Goal: Information Seeking & Learning: Check status

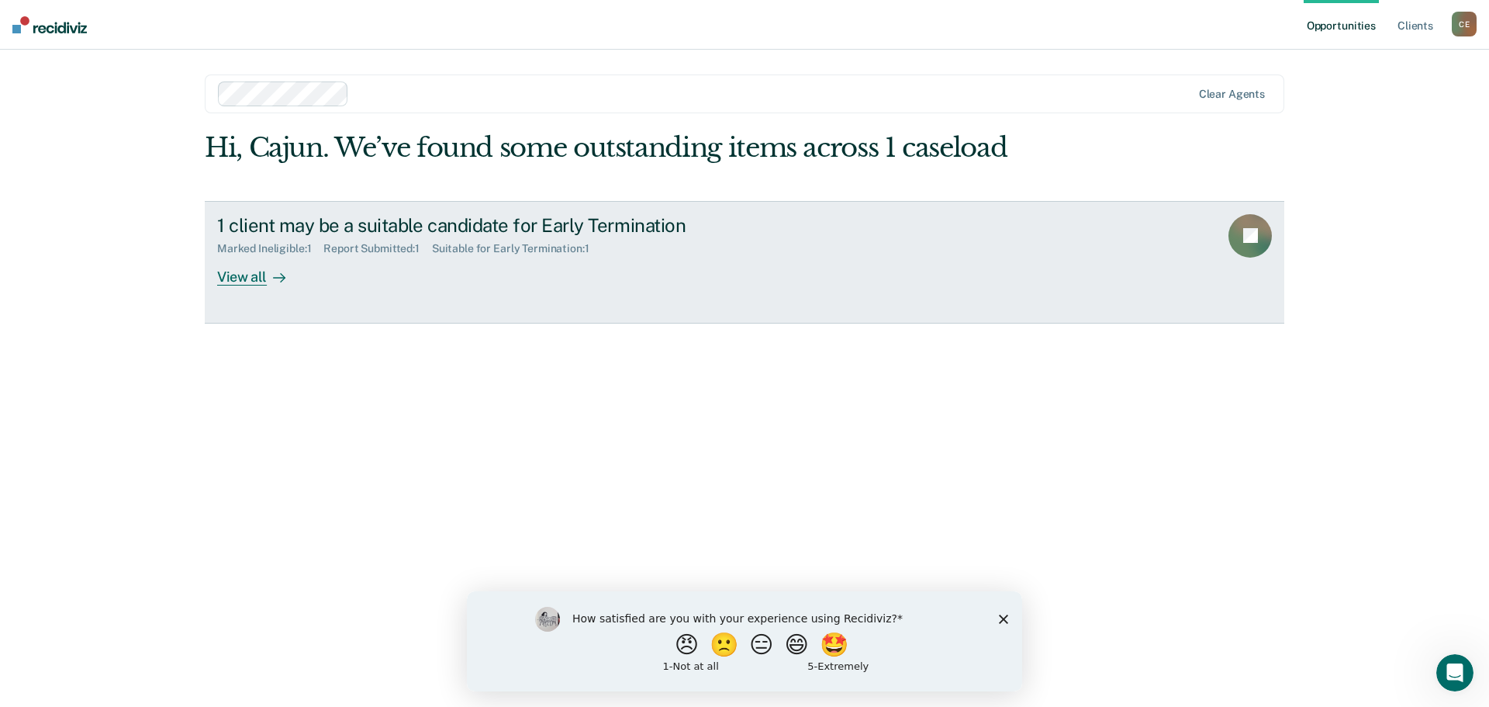
click at [497, 237] on div "1 client may be a suitable candidate for Early Termination" at bounding box center [489, 225] width 545 height 22
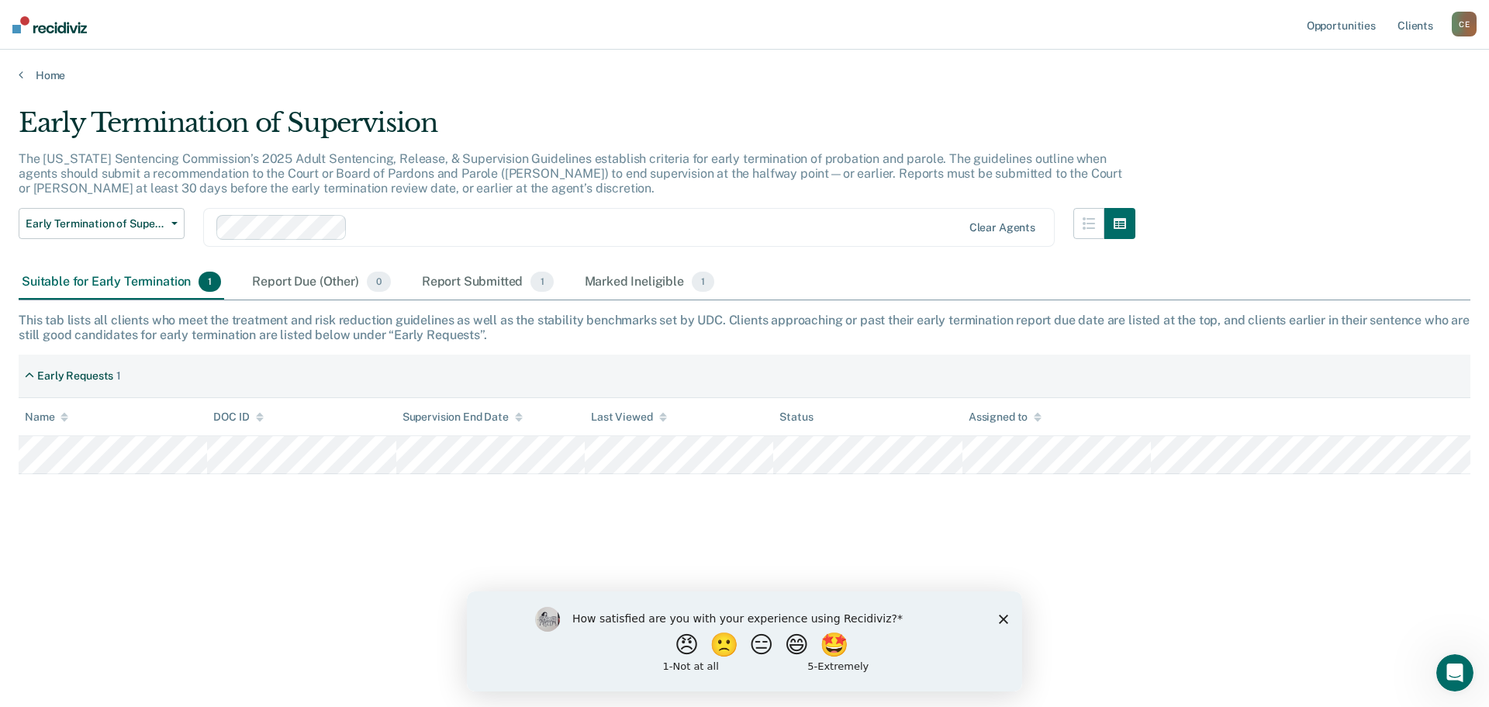
click at [1001, 617] on icon "Close survey" at bounding box center [1003, 618] width 9 height 9
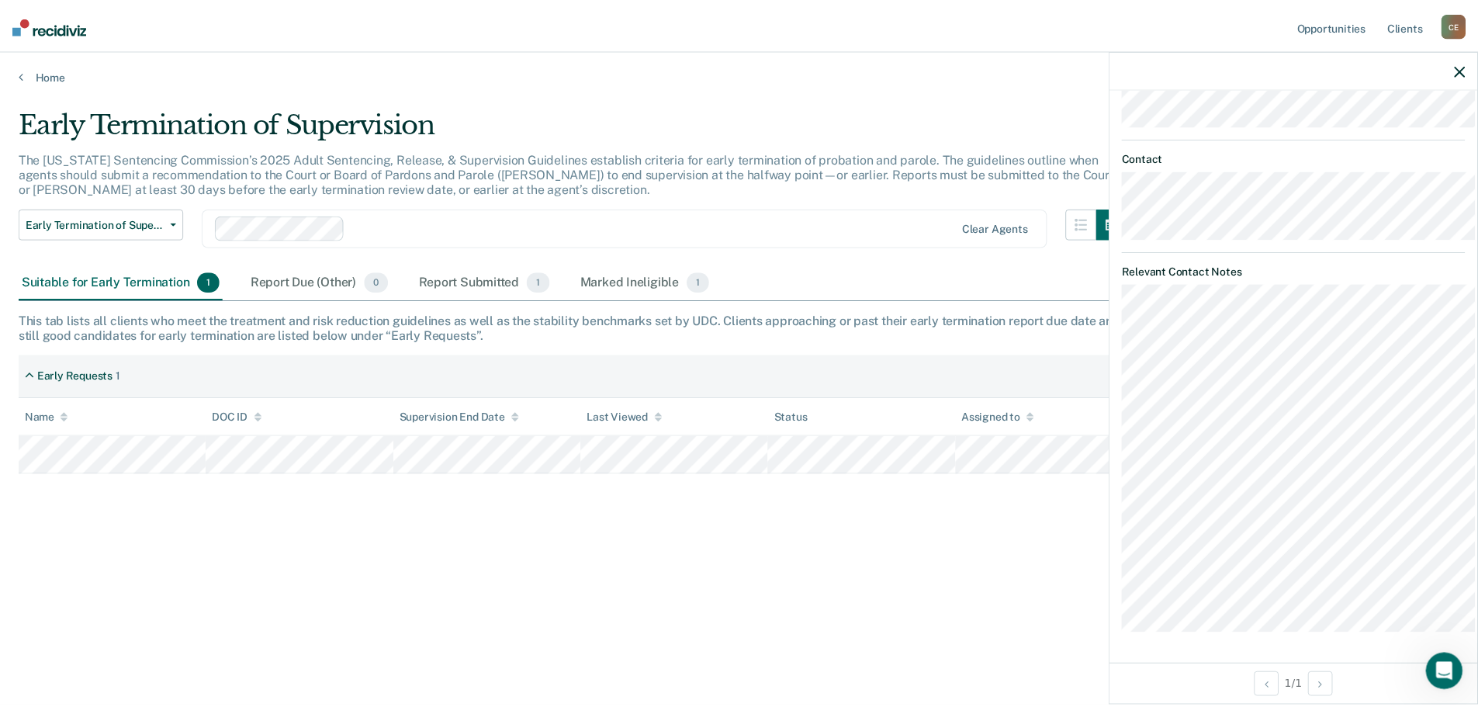
scroll to position [731, 0]
click at [1060, 605] on div "Early Termination of Supervision The [US_STATE] Sentencing Commission’s 2025 Ad…" at bounding box center [745, 373] width 1452 height 533
click at [1470, 73] on icon "button" at bounding box center [1470, 69] width 11 height 11
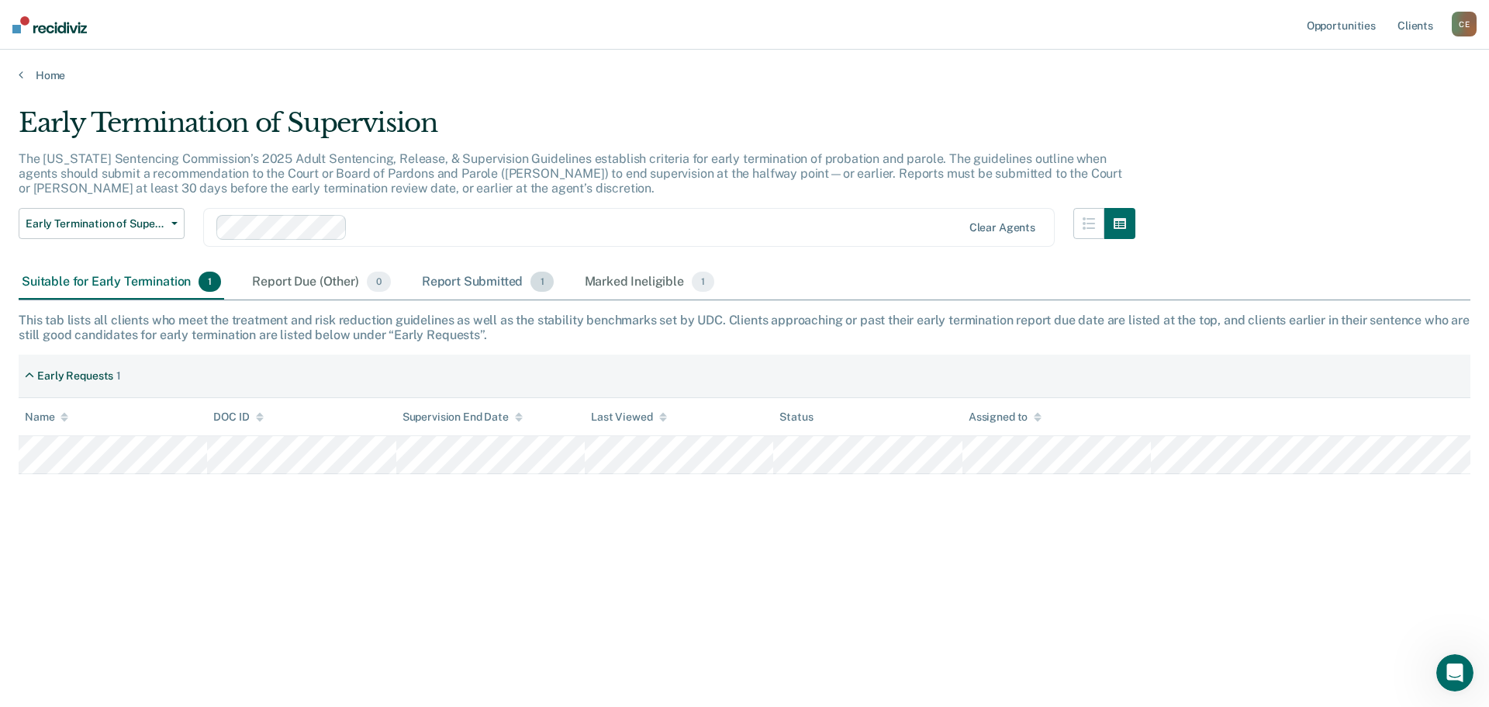
click at [530, 294] on div "Report Submitted 1" at bounding box center [488, 282] width 138 height 34
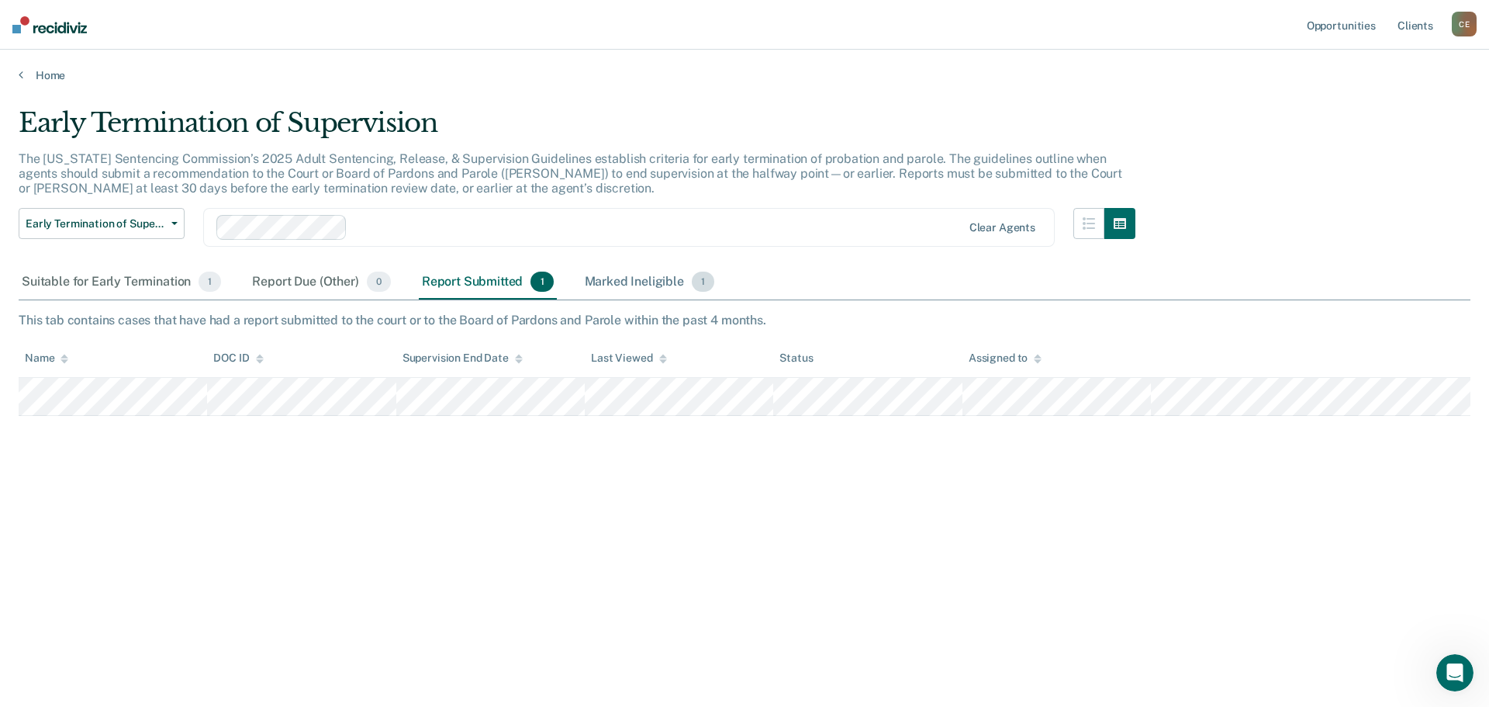
click at [645, 299] on div "Marked Ineligible 1" at bounding box center [650, 282] width 137 height 34
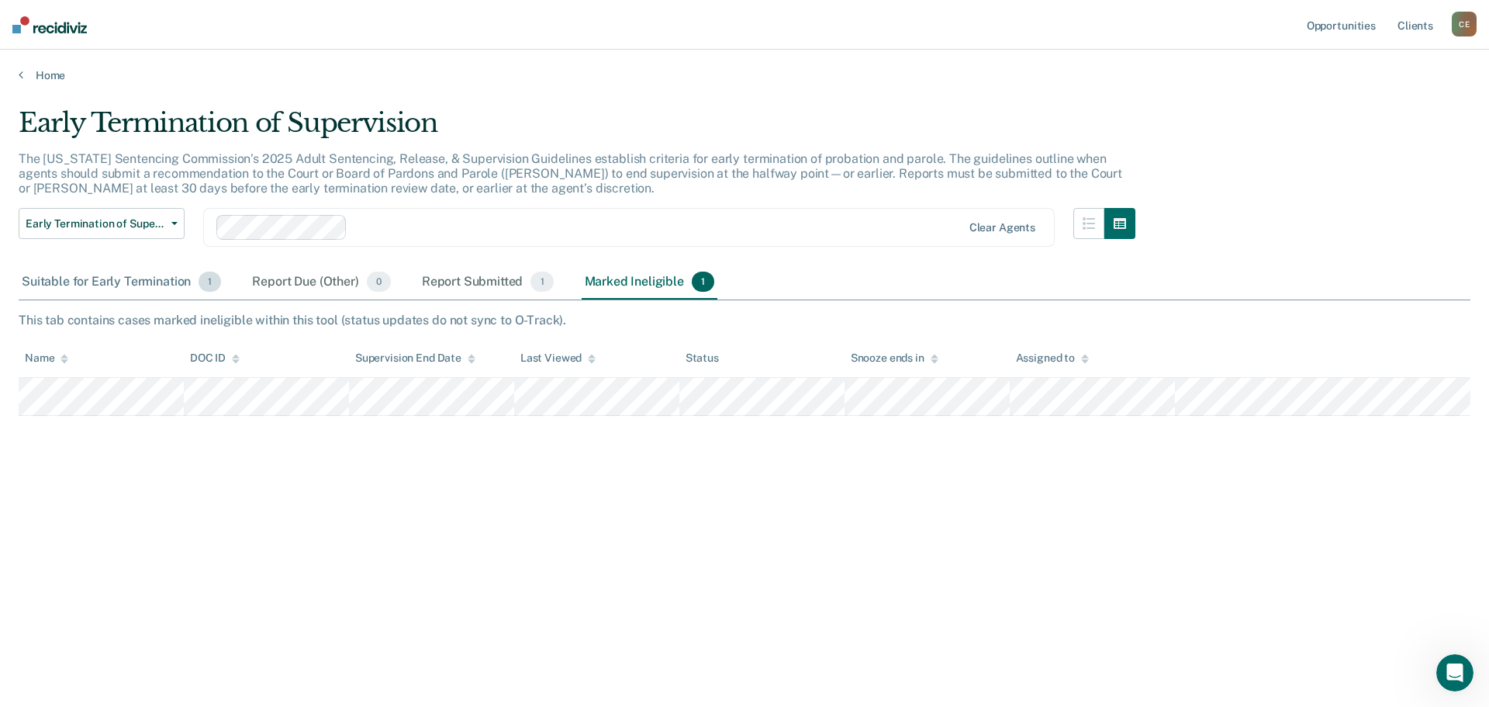
click at [144, 294] on div "Suitable for Early Termination 1" at bounding box center [122, 282] width 206 height 34
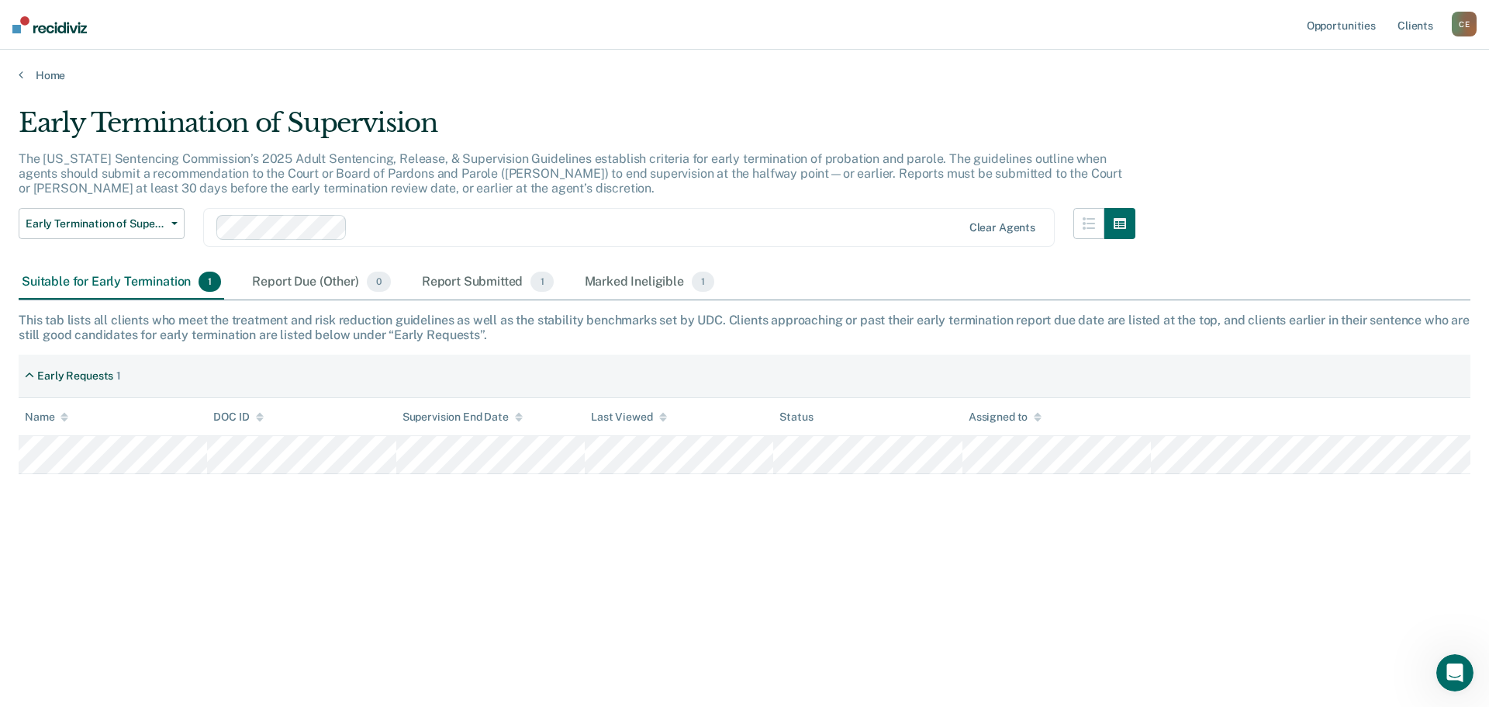
click at [174, 209] on div "The [US_STATE] Sentencing Commission’s 2025 Adult Sentencing, Release, & Superv…" at bounding box center [577, 179] width 1117 height 57
click at [170, 232] on button "Early Termination of Supervision" at bounding box center [102, 223] width 166 height 31
click at [548, 264] on div "Early Termination of Supervision Early Termination of Supervision Clear agents" at bounding box center [577, 236] width 1117 height 57
click at [57, 77] on link "Home" at bounding box center [745, 75] width 1452 height 14
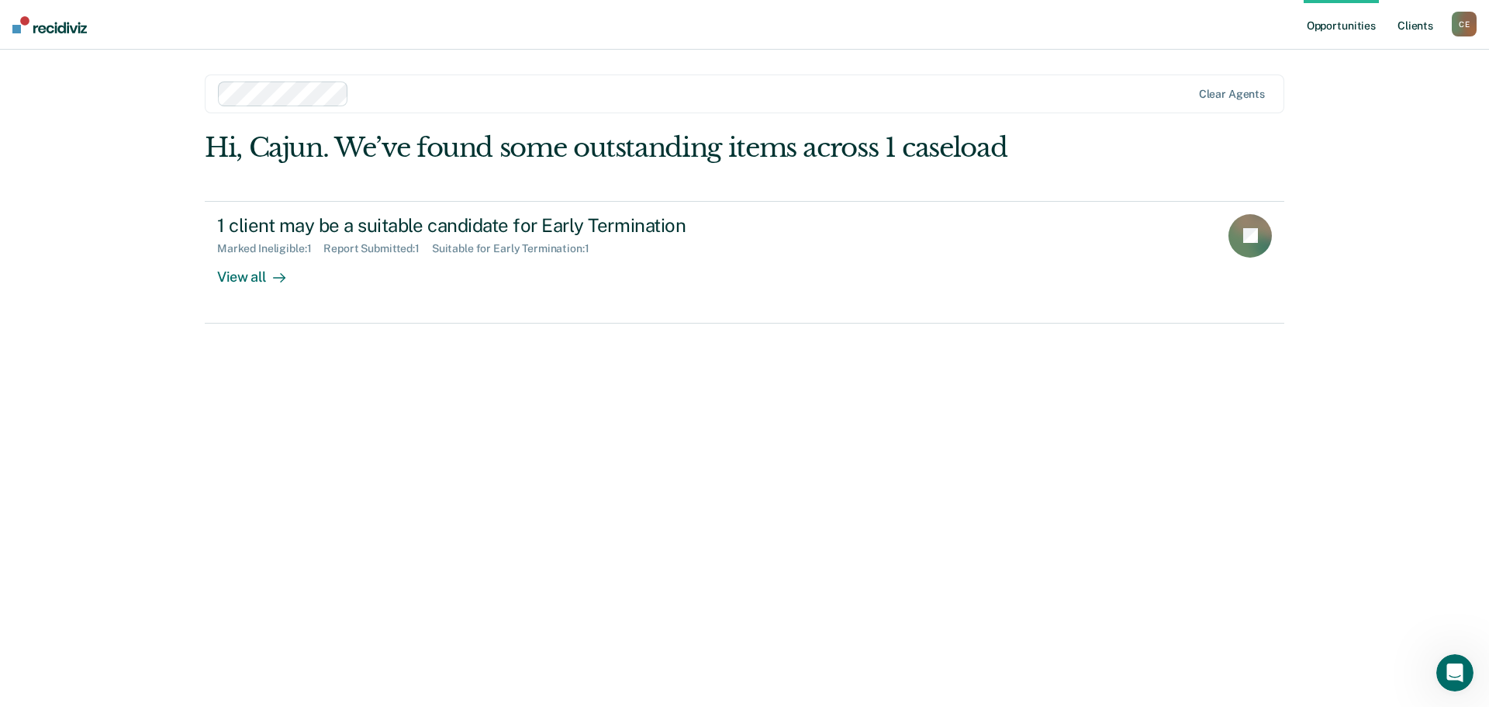
click at [1411, 26] on link "Client s" at bounding box center [1416, 25] width 42 height 50
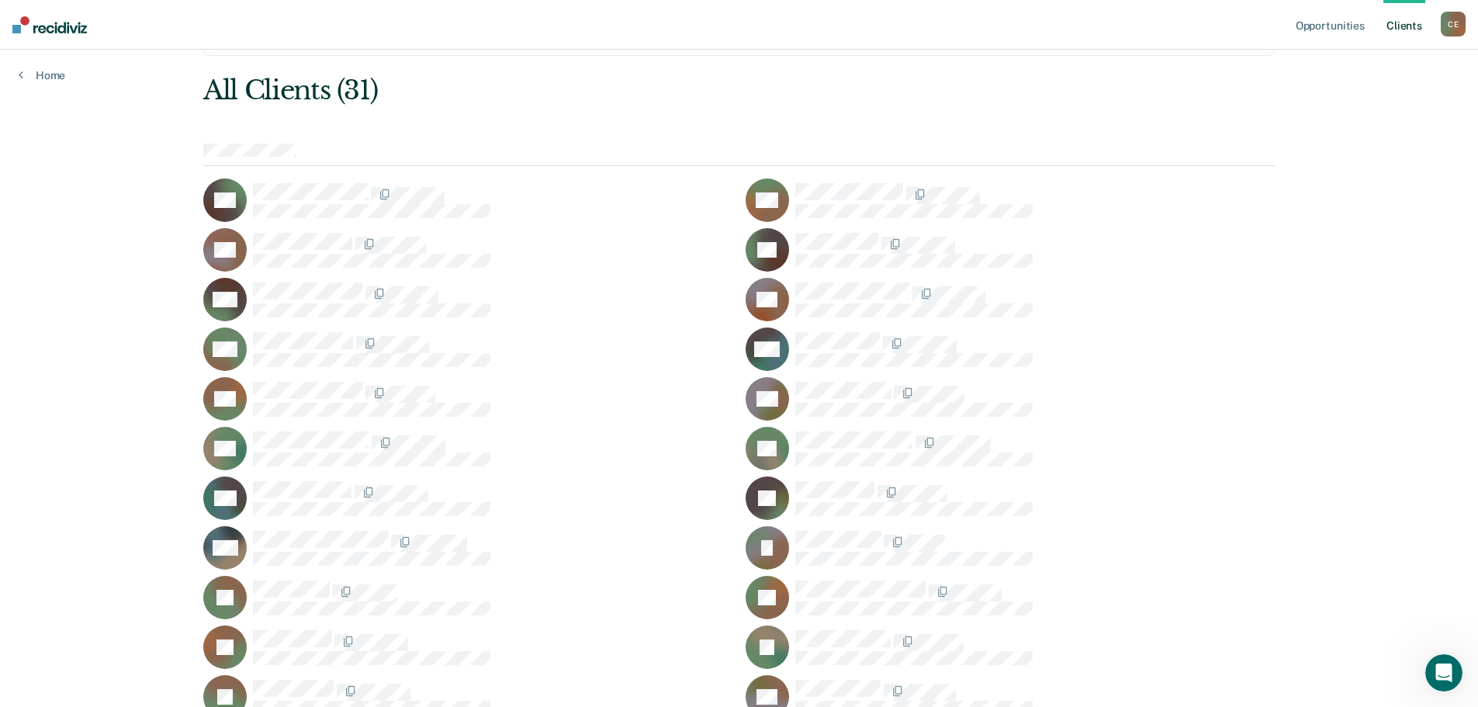
scroll to position [55, 0]
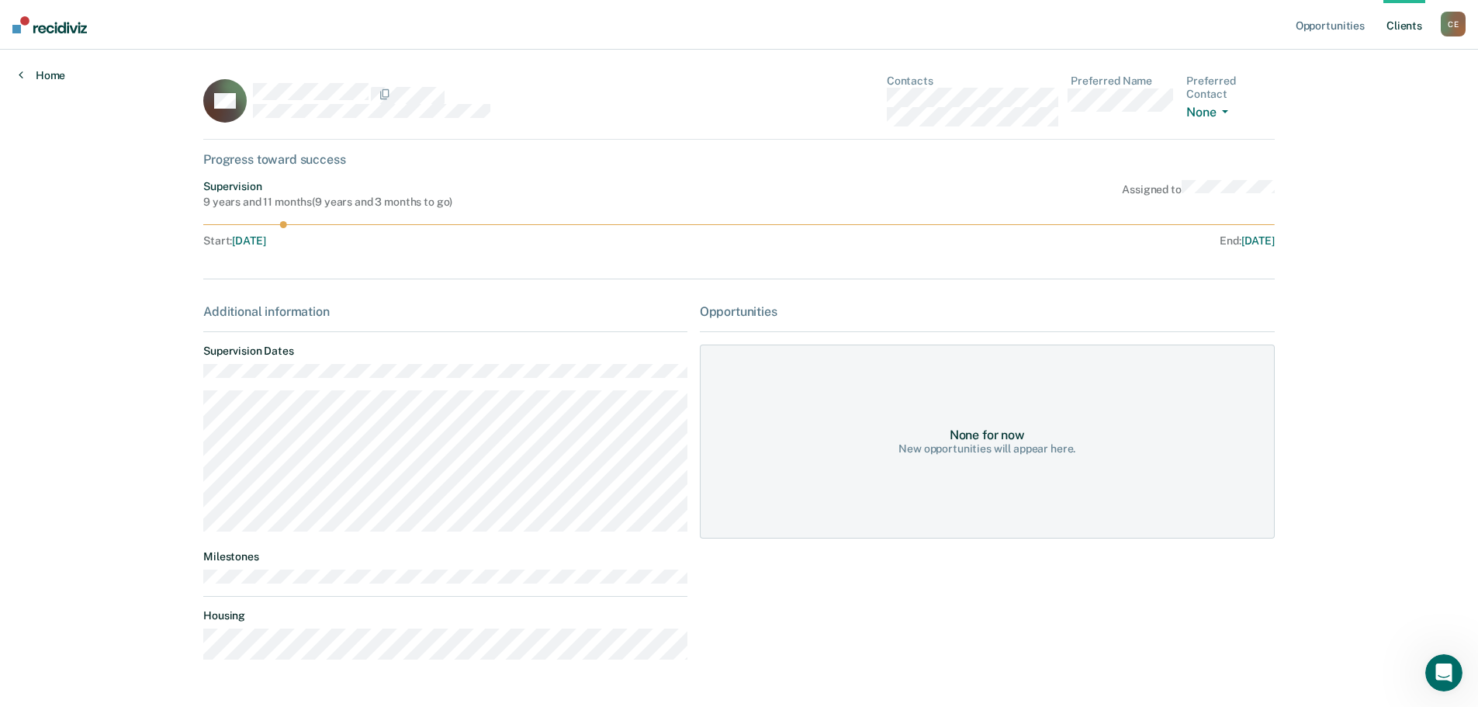
click at [47, 74] on link "Home" at bounding box center [42, 75] width 47 height 14
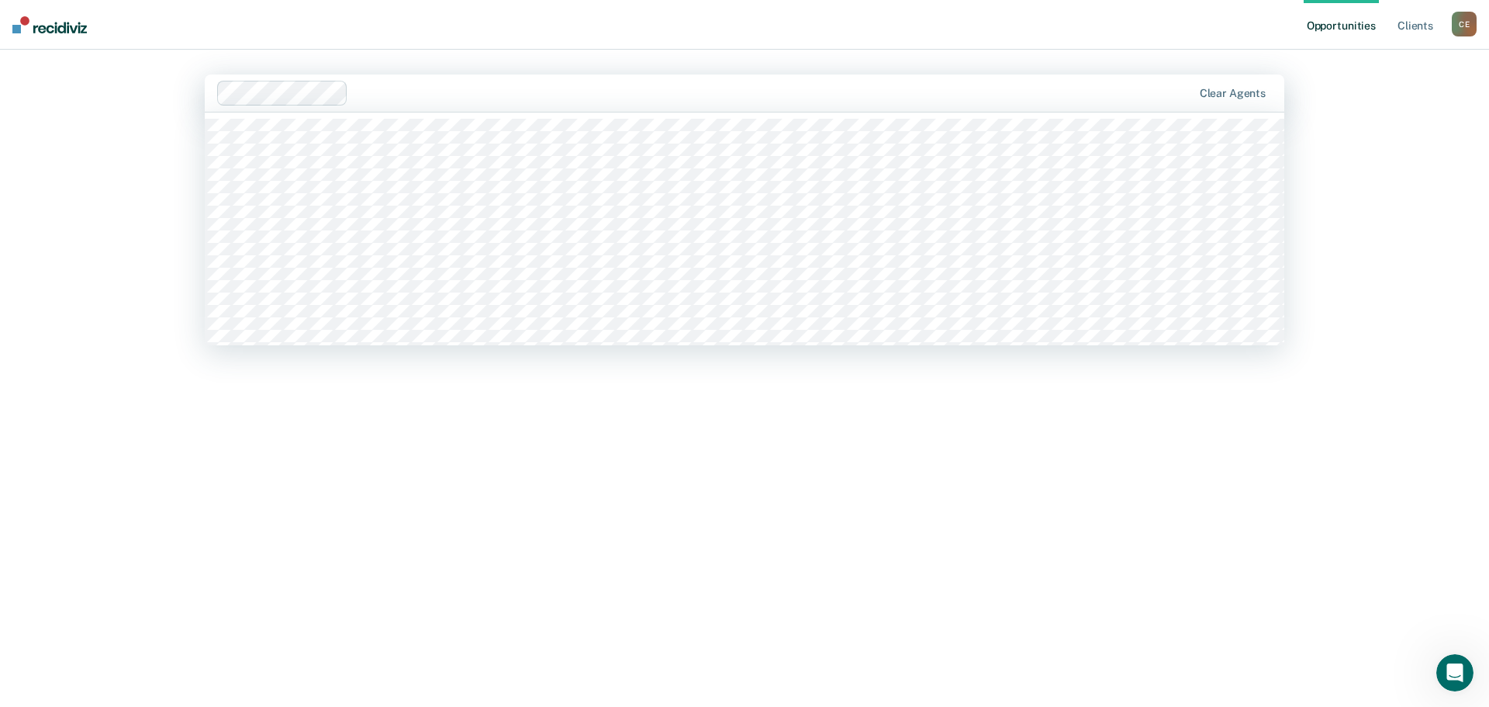
click at [521, 102] on div at bounding box center [772, 93] width 837 height 18
click at [24, 29] on img at bounding box center [49, 24] width 74 height 17
click at [879, 63] on main "352 results available. Use Up and Down to choose options, press Enter to select…" at bounding box center [744, 360] width 1117 height 620
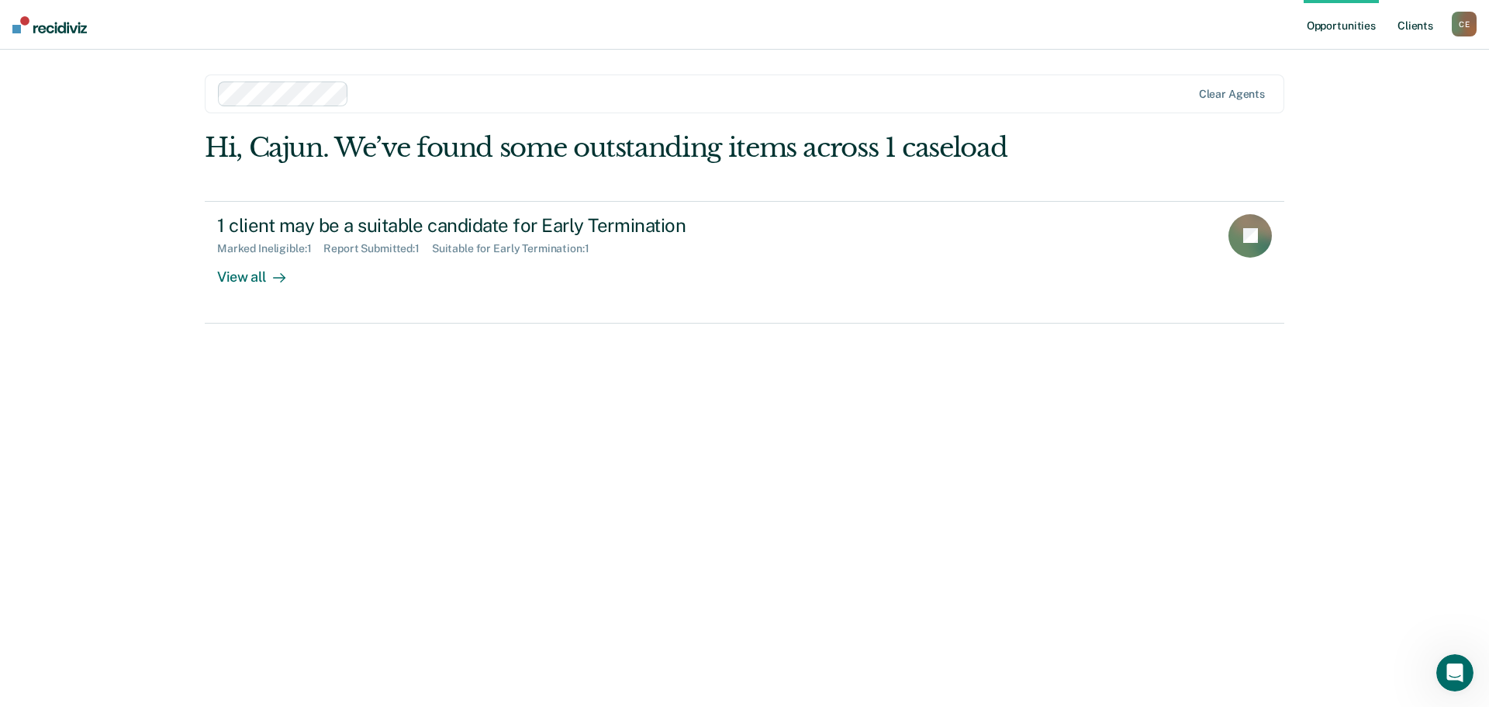
click at [1419, 23] on link "Client s" at bounding box center [1416, 25] width 42 height 50
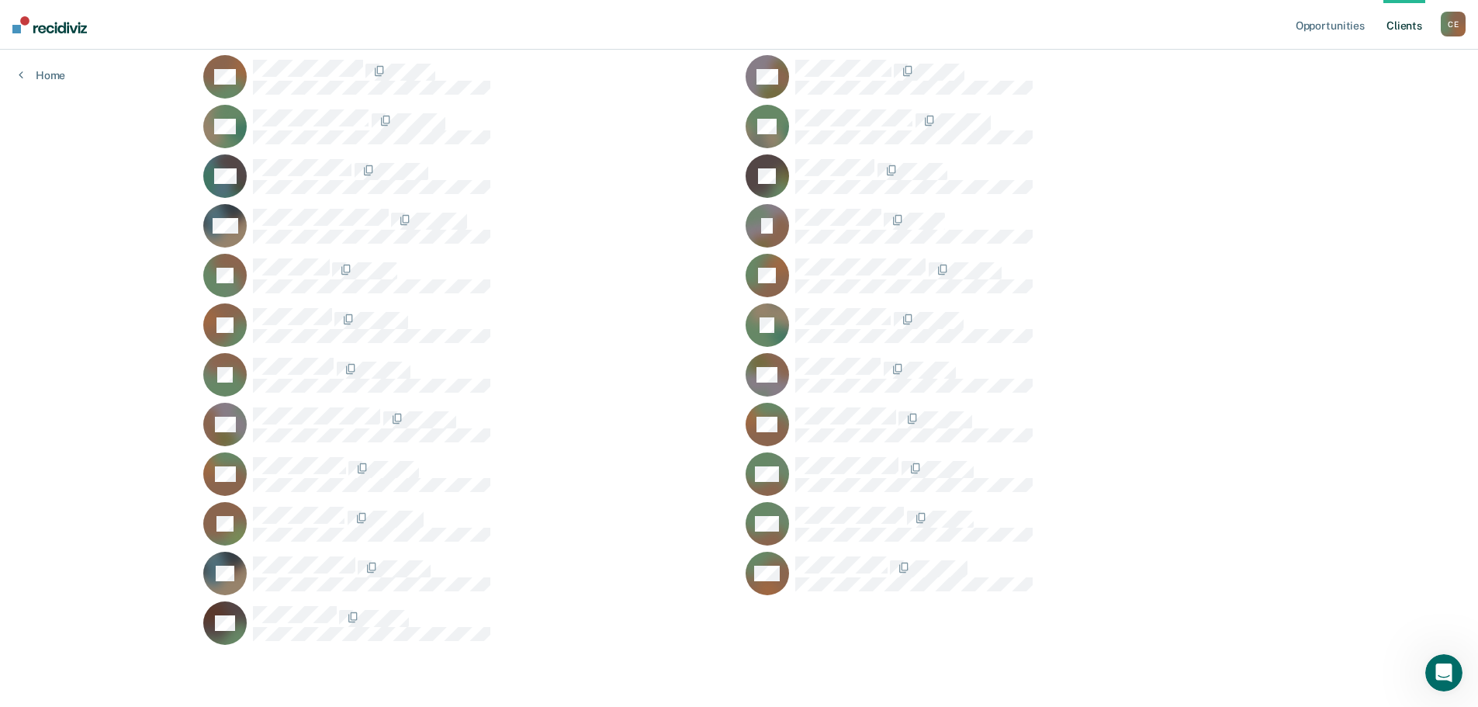
scroll to position [443, 0]
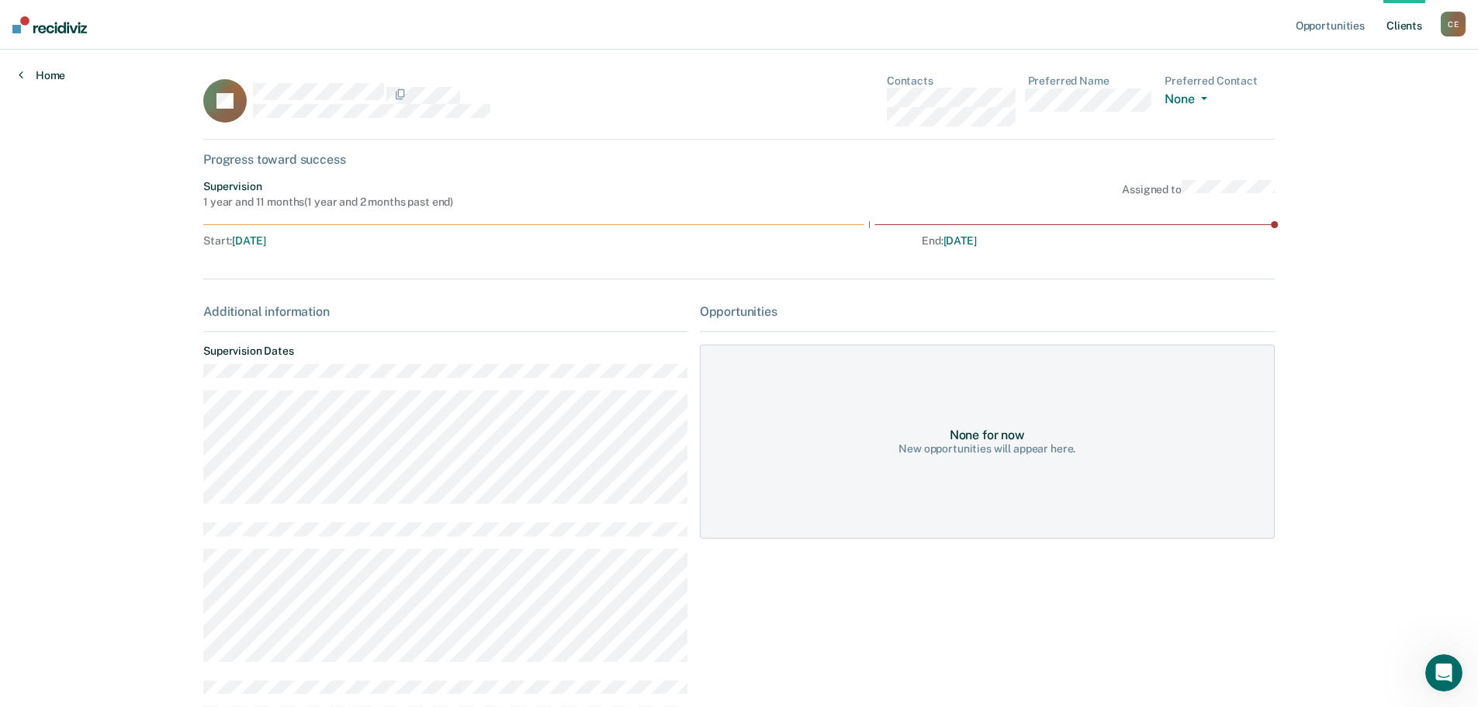
click at [53, 81] on link "Home" at bounding box center [42, 75] width 47 height 14
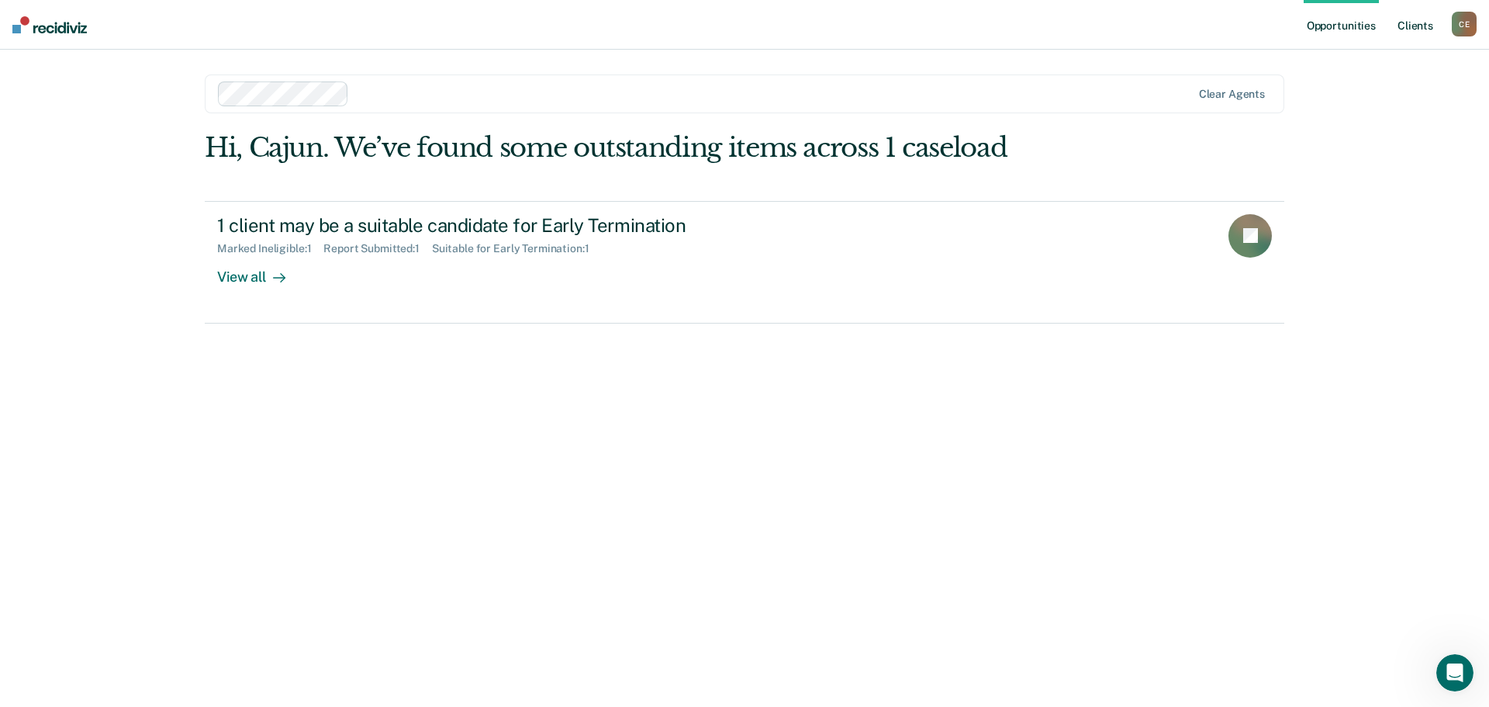
click at [1421, 34] on link "Client s" at bounding box center [1416, 25] width 42 height 50
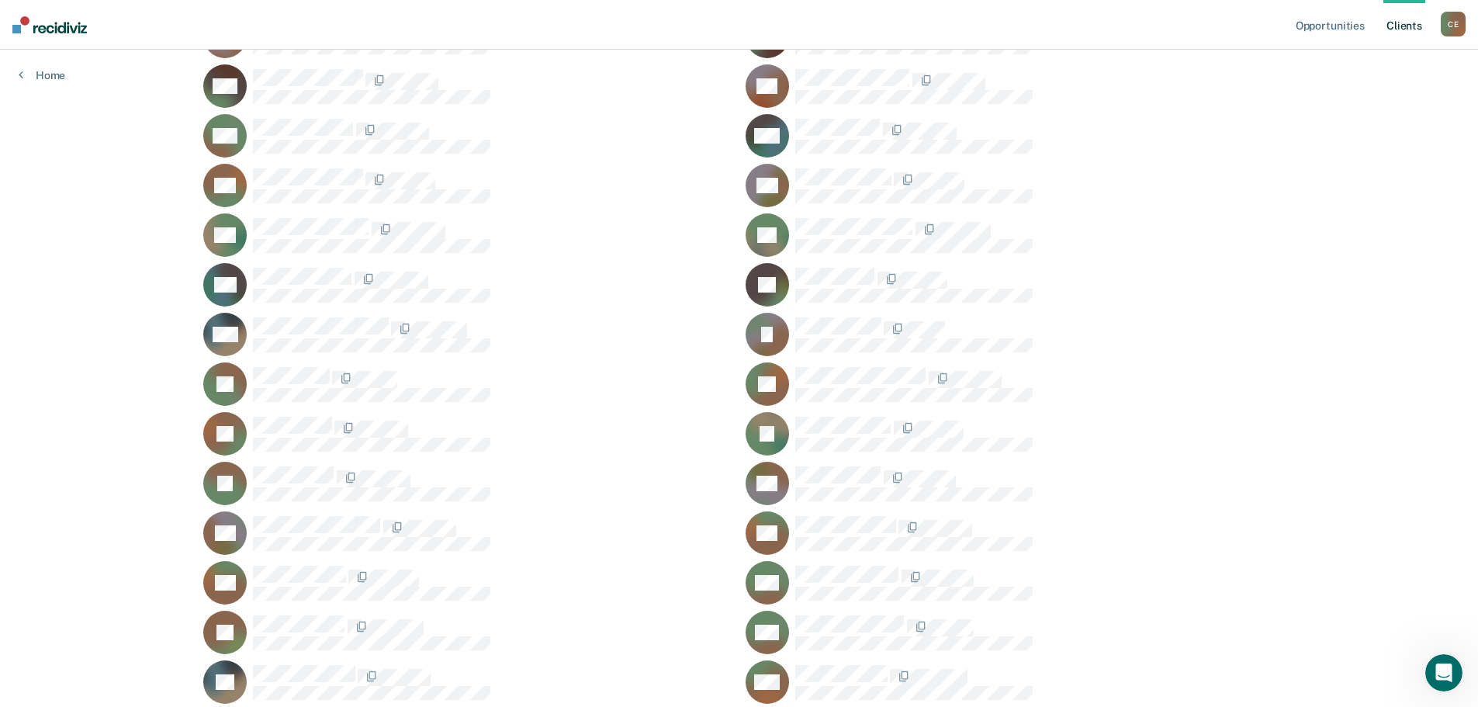
scroll to position [233, 0]
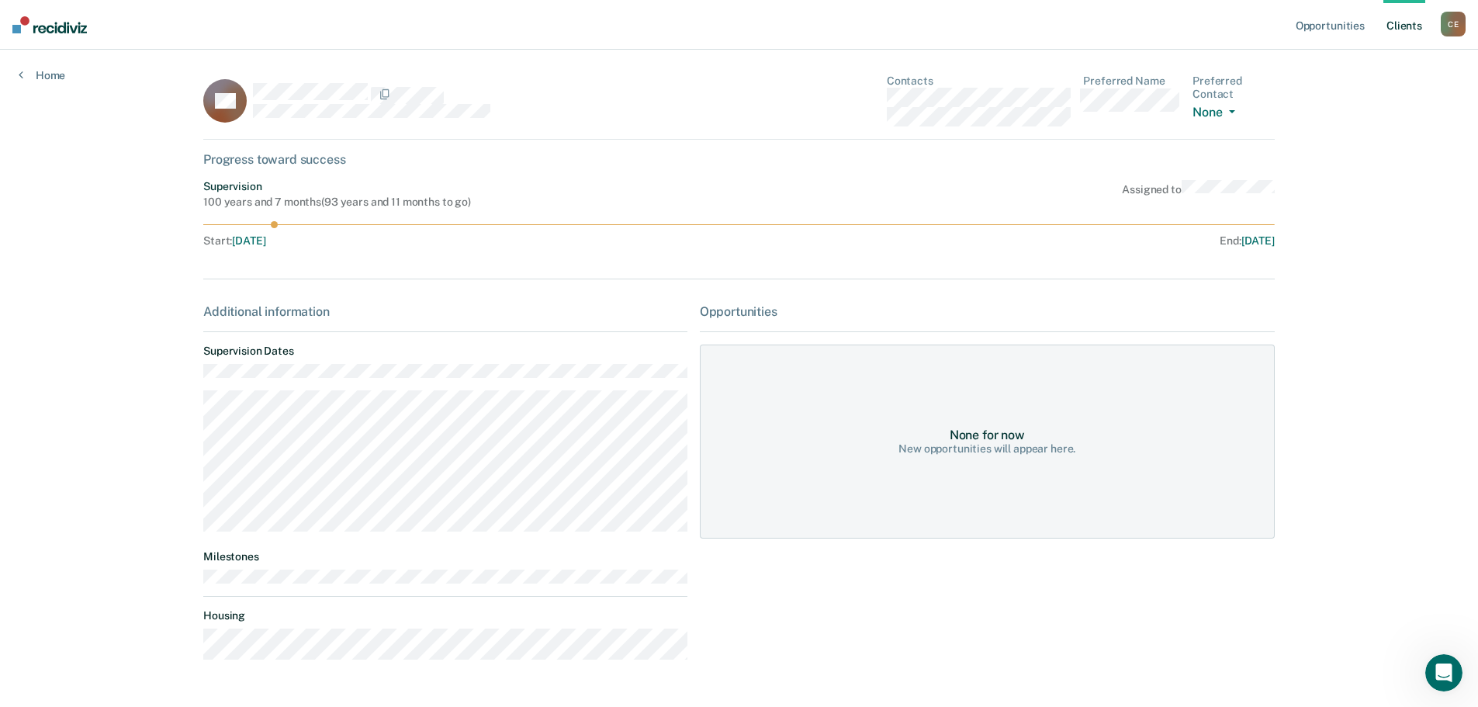
click at [1398, 31] on link "Client s" at bounding box center [1404, 25] width 42 height 50
